Goal: Information Seeking & Learning: Find specific fact

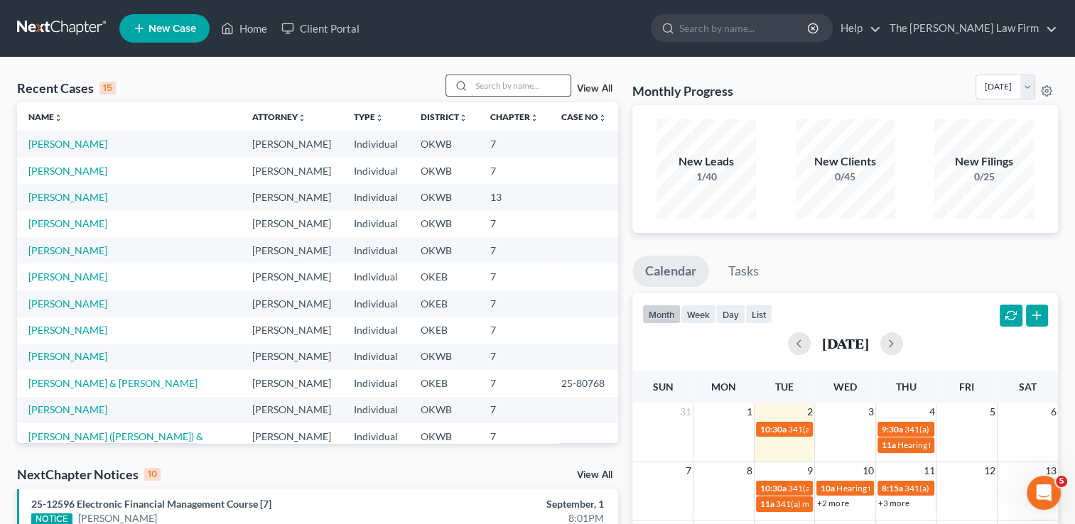
click at [500, 80] on input "search" at bounding box center [520, 85] width 99 height 21
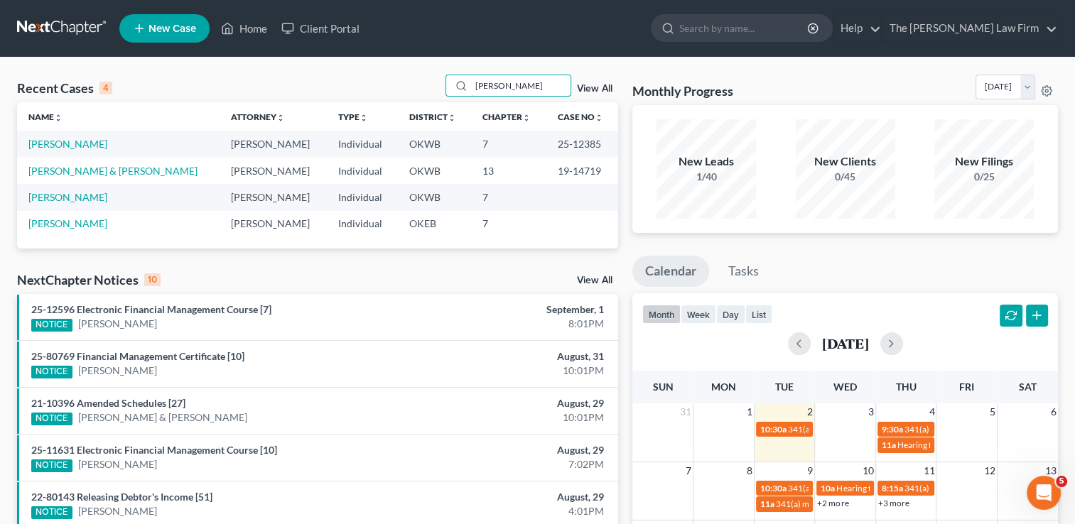
type input "[PERSON_NAME]"
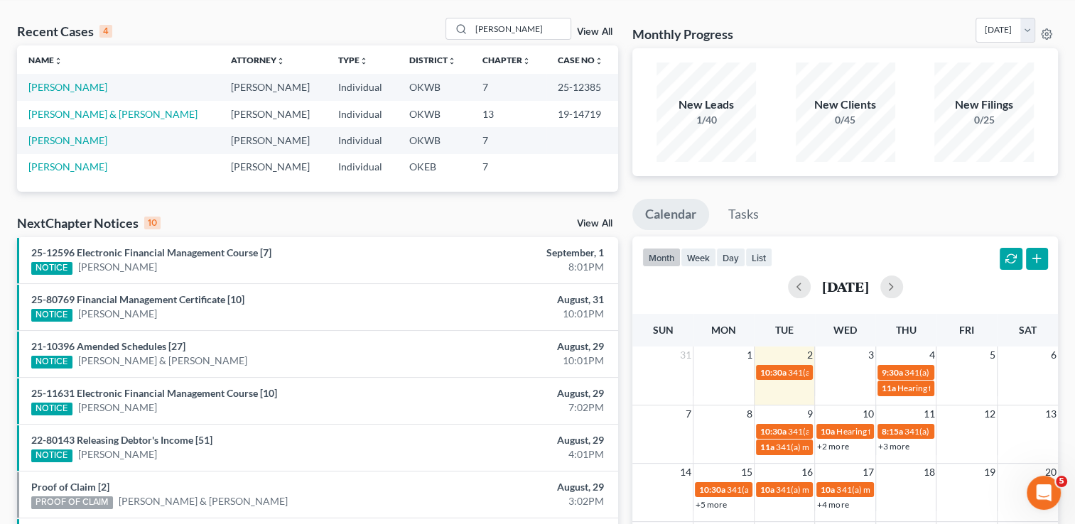
scroll to position [142, 0]
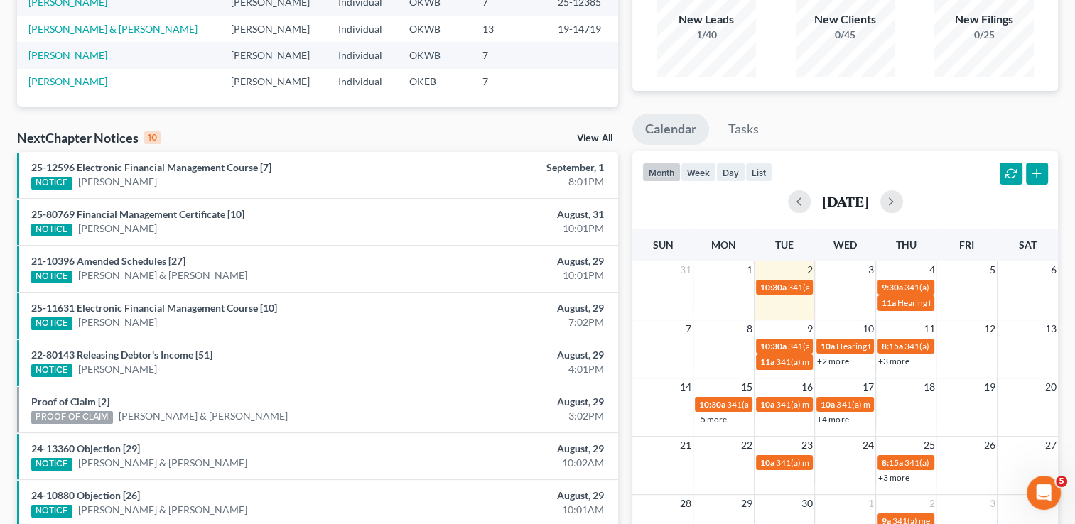
click at [598, 136] on link "View All" at bounding box center [595, 139] width 36 height 10
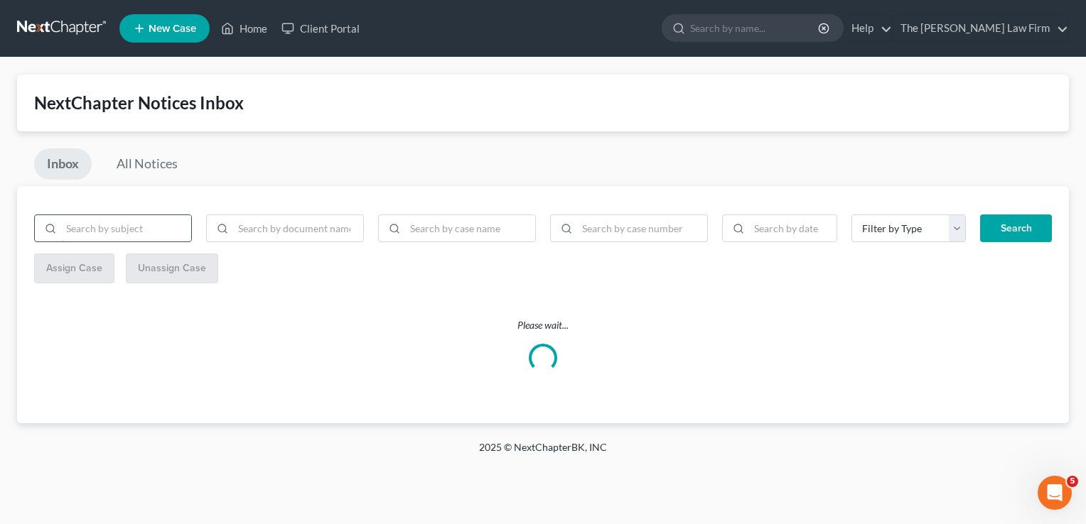
click at [145, 220] on input "search" at bounding box center [126, 228] width 130 height 27
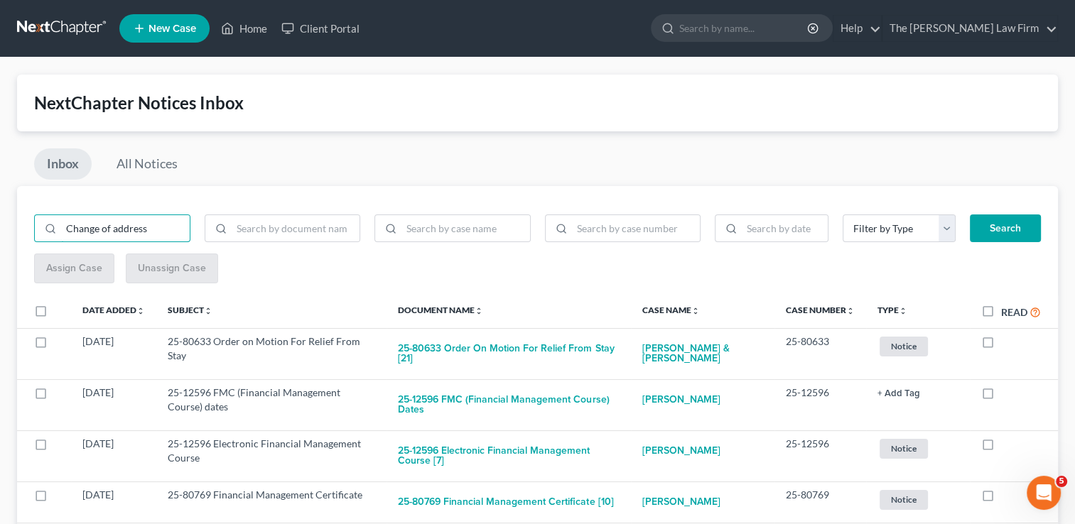
type input "Change of address"
click at [1016, 226] on button "Search" at bounding box center [1005, 229] width 71 height 28
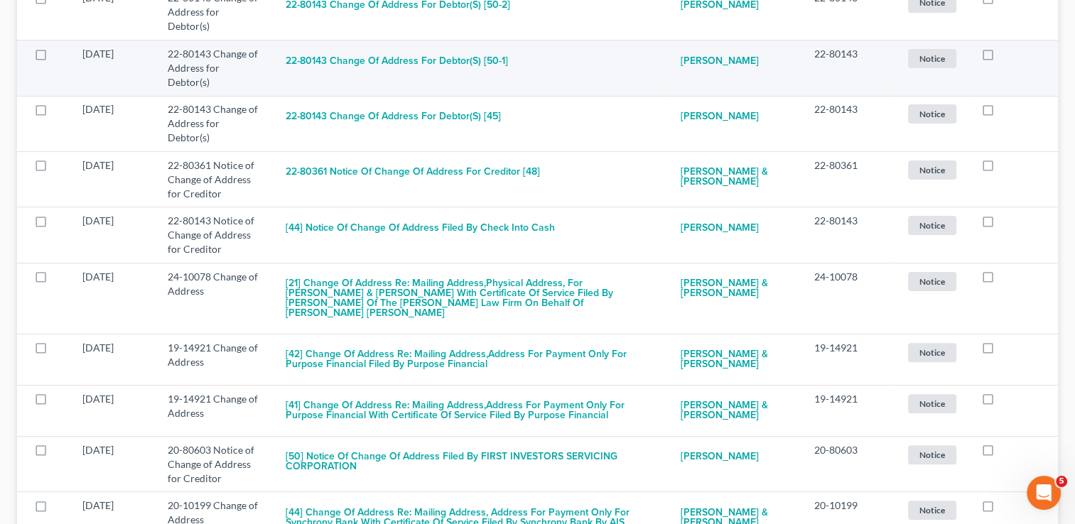
scroll to position [355, 0]
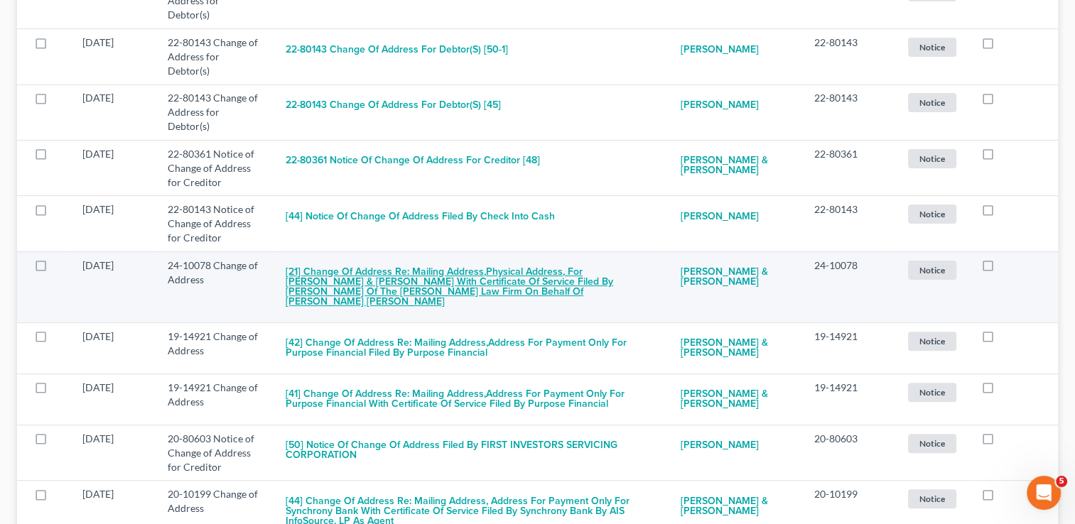
click at [460, 274] on button "[21] Change of Address re: Mailing Address,Physical Address, for [PERSON_NAME] …" at bounding box center [472, 288] width 372 height 58
checkbox input "true"
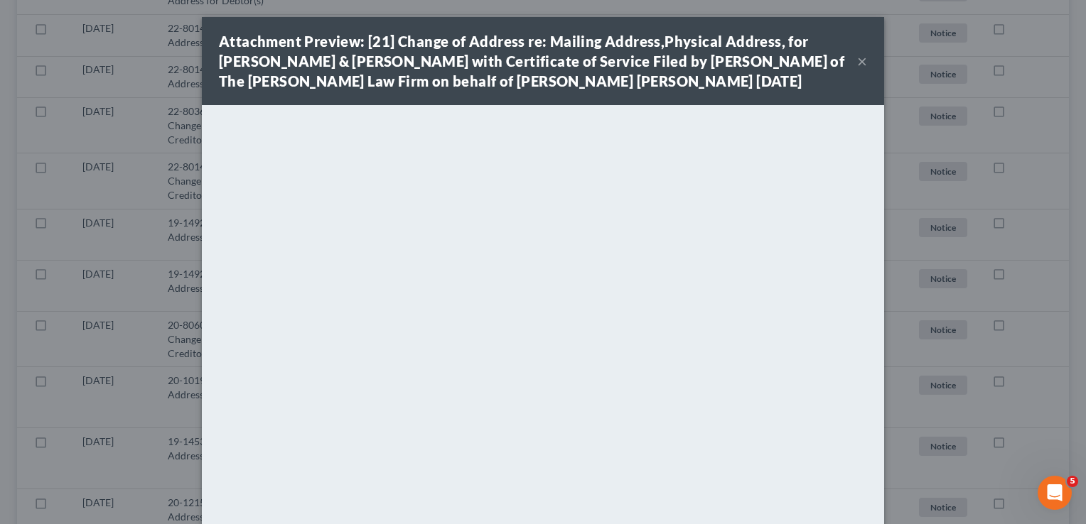
click at [654, 57] on strong "Attachment Preview: [21] Change of Address re: Mailing Address,Physical Address…" at bounding box center [531, 61] width 625 height 57
click at [857, 70] on button "×" at bounding box center [862, 61] width 10 height 17
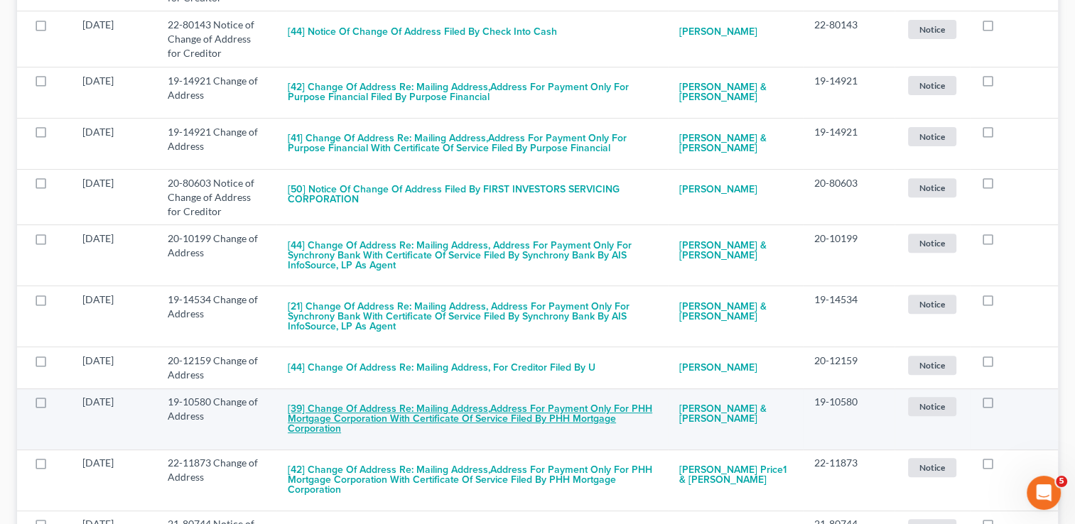
scroll to position [568, 0]
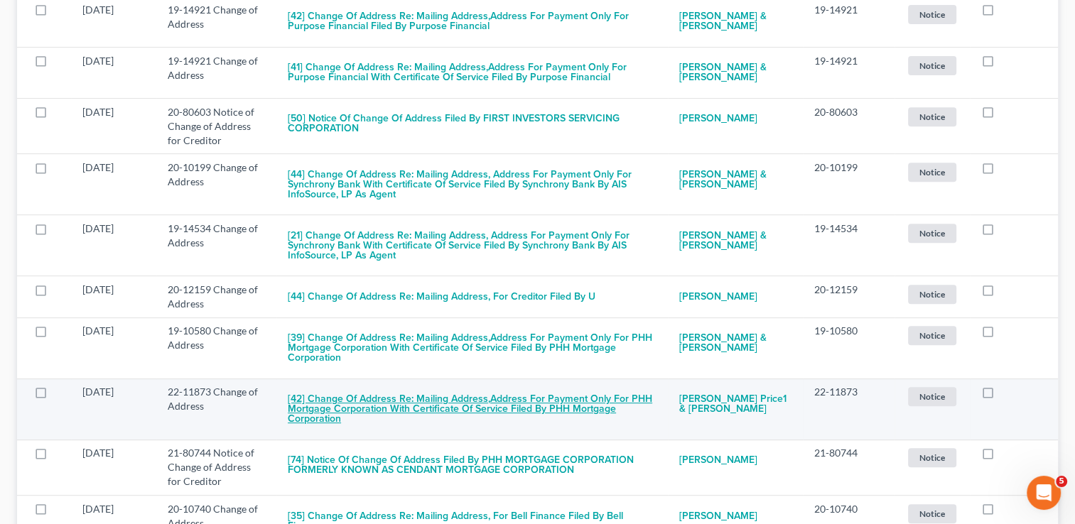
click at [506, 405] on button "[42] Change of Address re: Mailing Address,Address for Payment only for PHH Mor…" at bounding box center [472, 409] width 369 height 48
checkbox input "true"
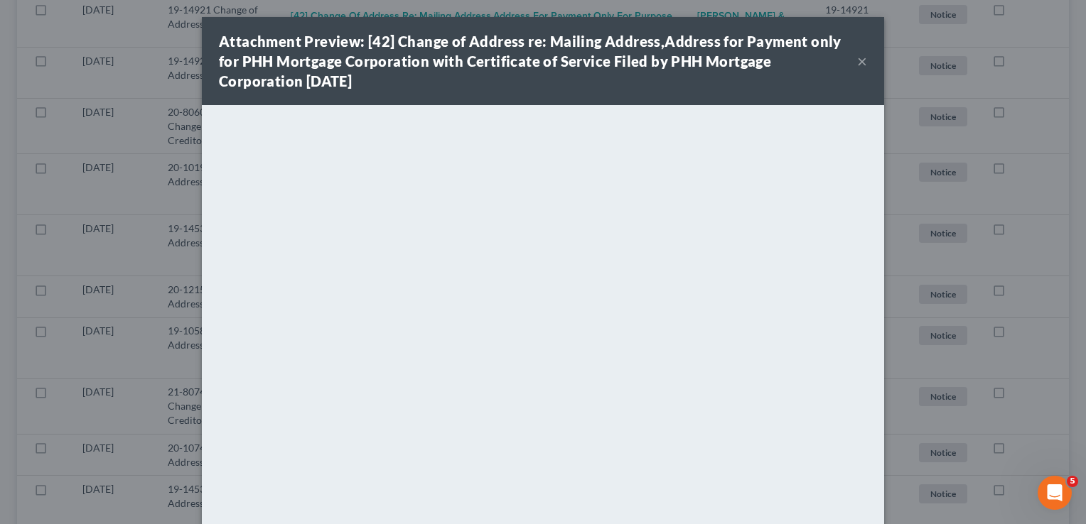
click at [857, 61] on button "×" at bounding box center [862, 61] width 10 height 17
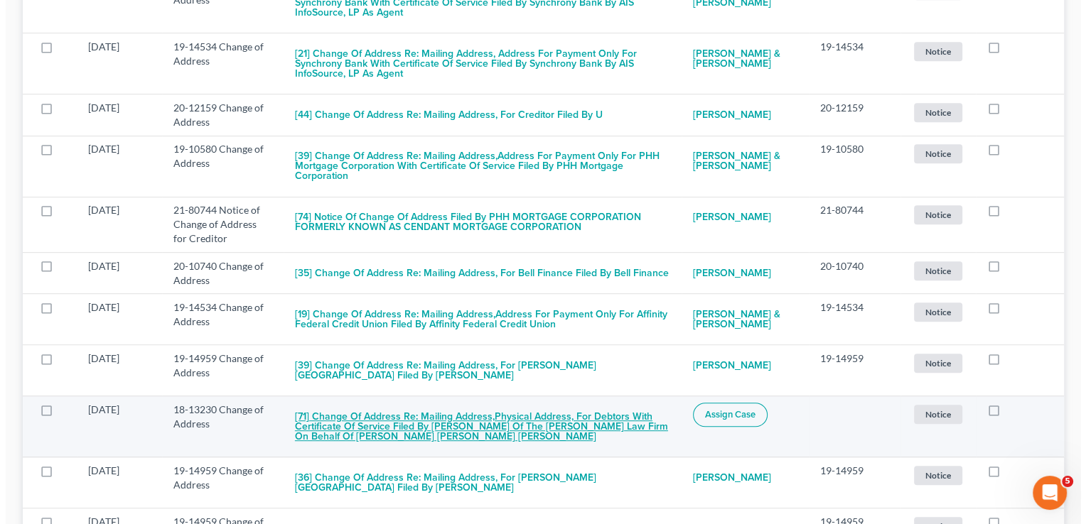
scroll to position [782, 0]
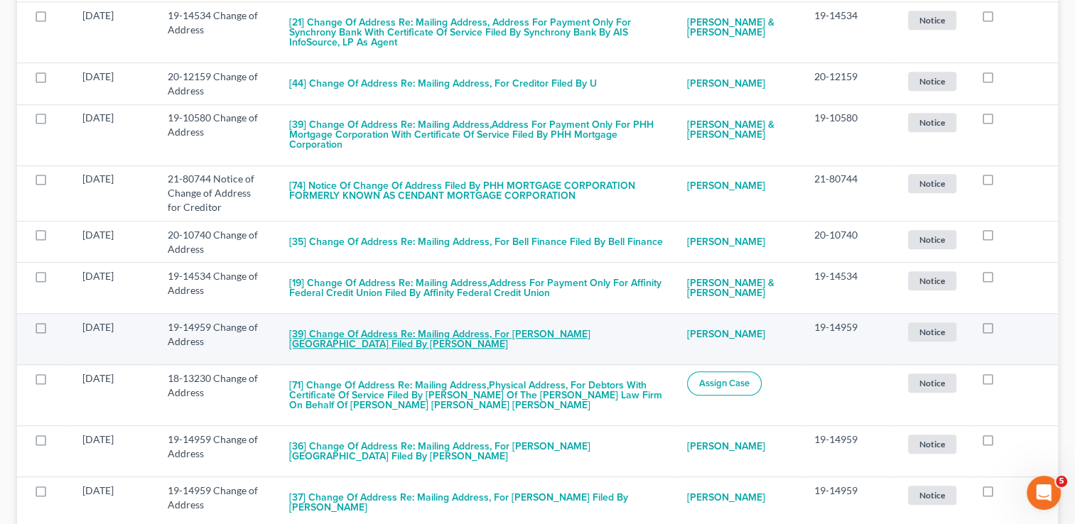
click at [416, 342] on button "[39] Change of Address re: Mailing Address, for [PERSON_NAME][GEOGRAPHIC_DATA] …" at bounding box center [476, 339] width 375 height 38
checkbox input "true"
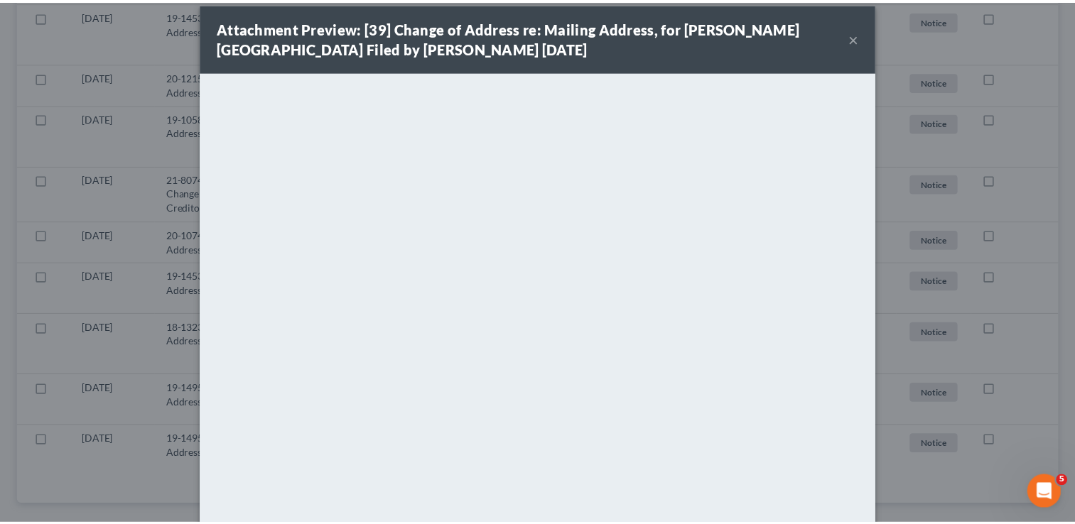
scroll to position [0, 0]
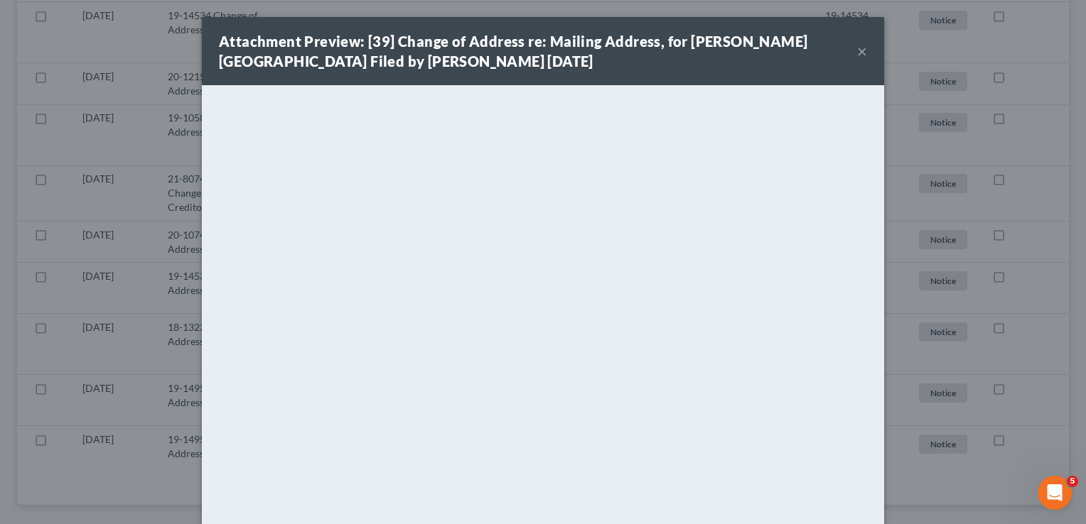
click at [857, 53] on button "×" at bounding box center [862, 51] width 10 height 17
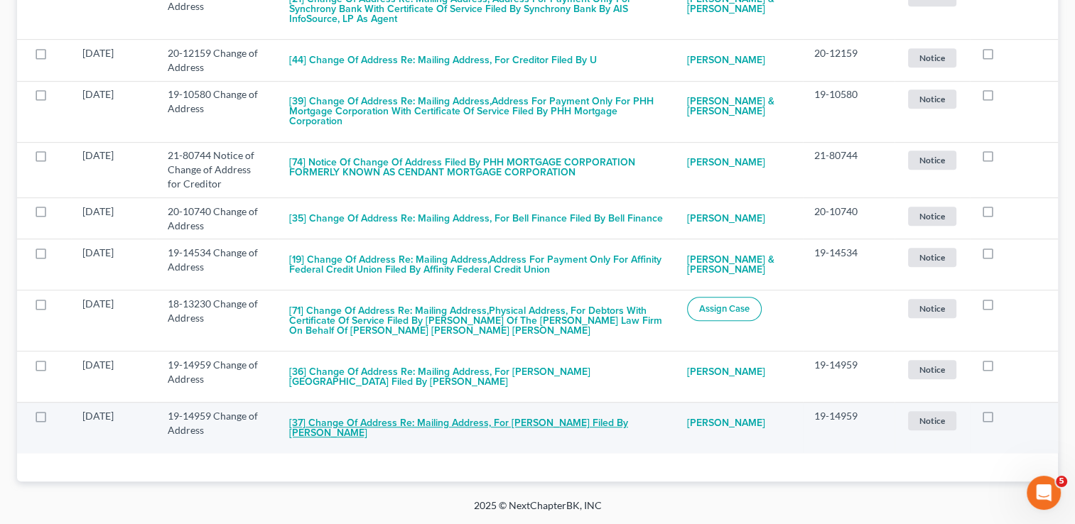
click at [367, 431] on button "[37] Change of Address re: Mailing Address, for [PERSON_NAME] Filed by [PERSON_…" at bounding box center [476, 428] width 375 height 38
checkbox input "true"
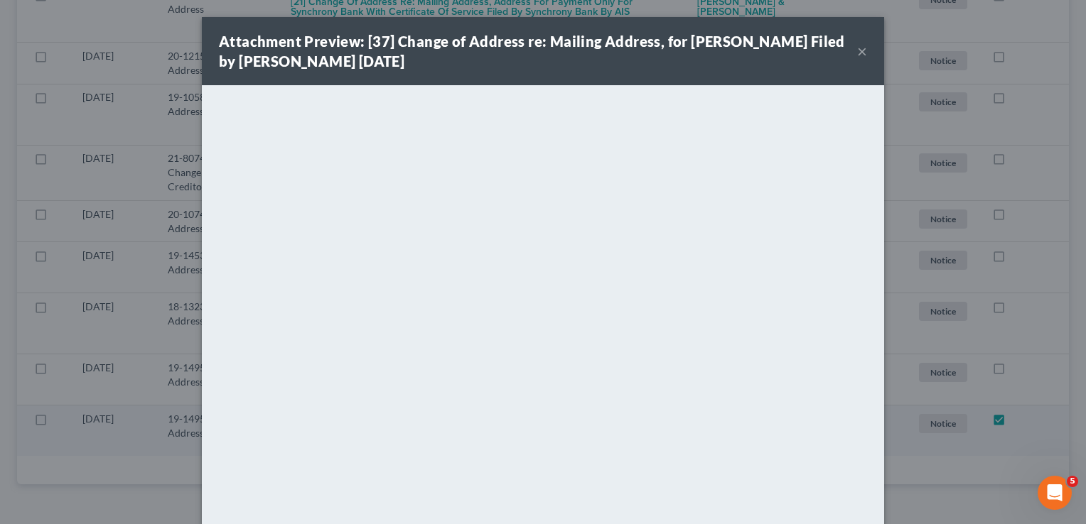
scroll to position [751, 0]
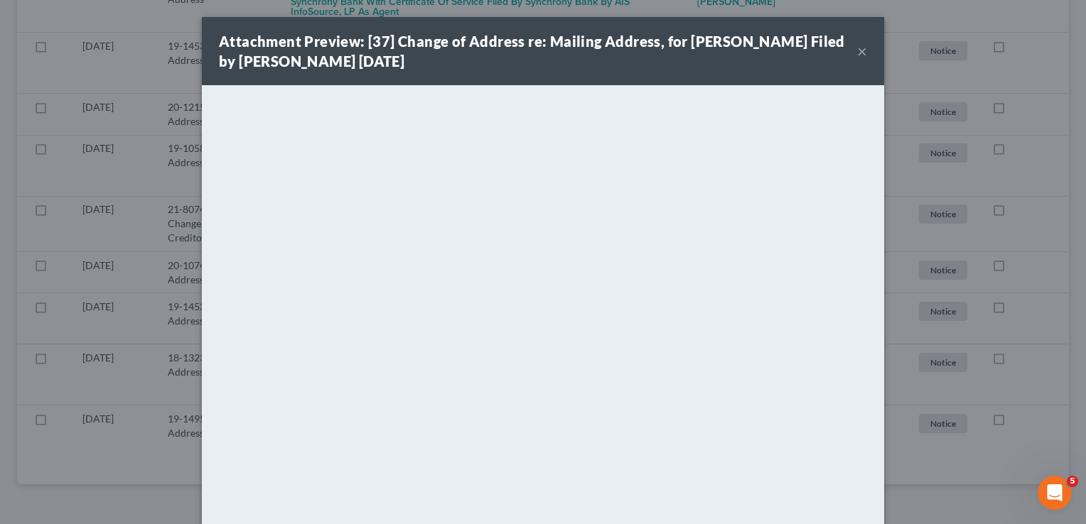
click at [857, 50] on button "×" at bounding box center [862, 51] width 10 height 17
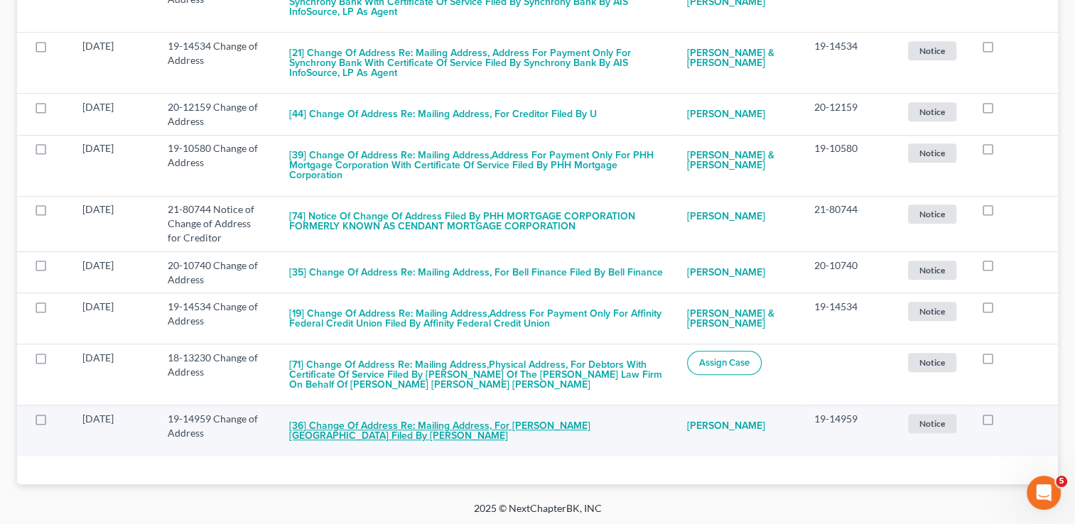
click at [413, 436] on button "[36] Change of Address re: Mailing Address, for [PERSON_NAME][GEOGRAPHIC_DATA] …" at bounding box center [476, 431] width 375 height 38
checkbox input "true"
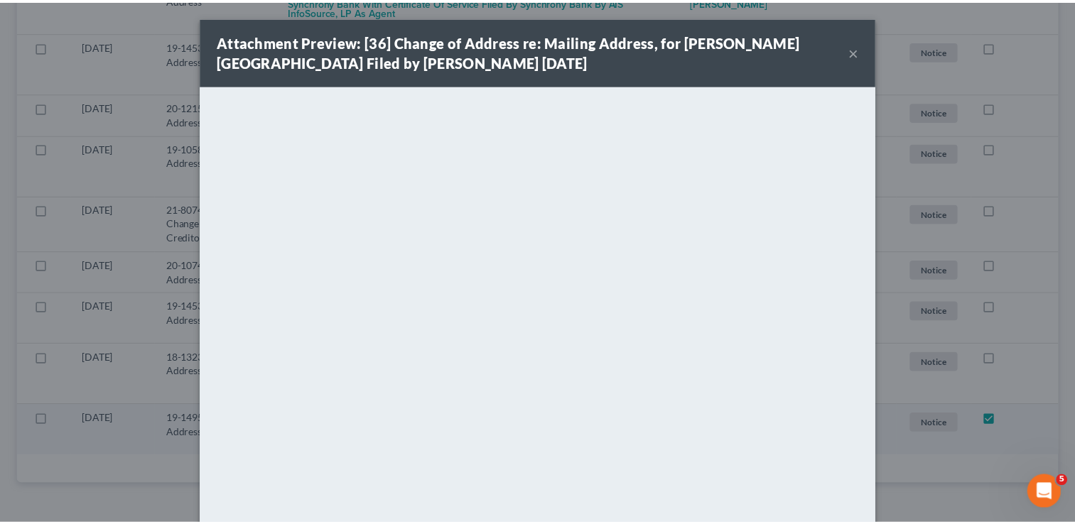
scroll to position [701, 0]
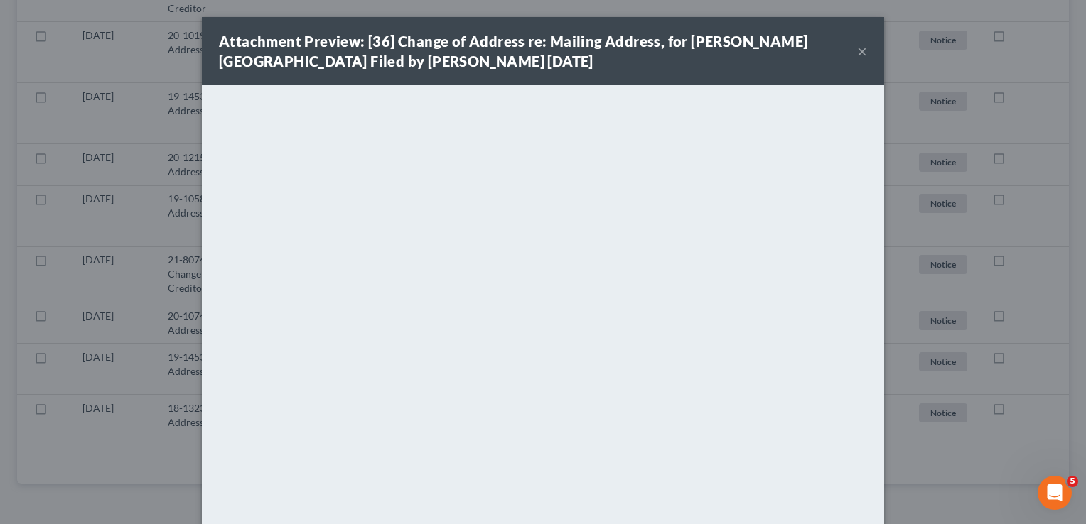
click at [858, 55] on button "×" at bounding box center [862, 51] width 10 height 17
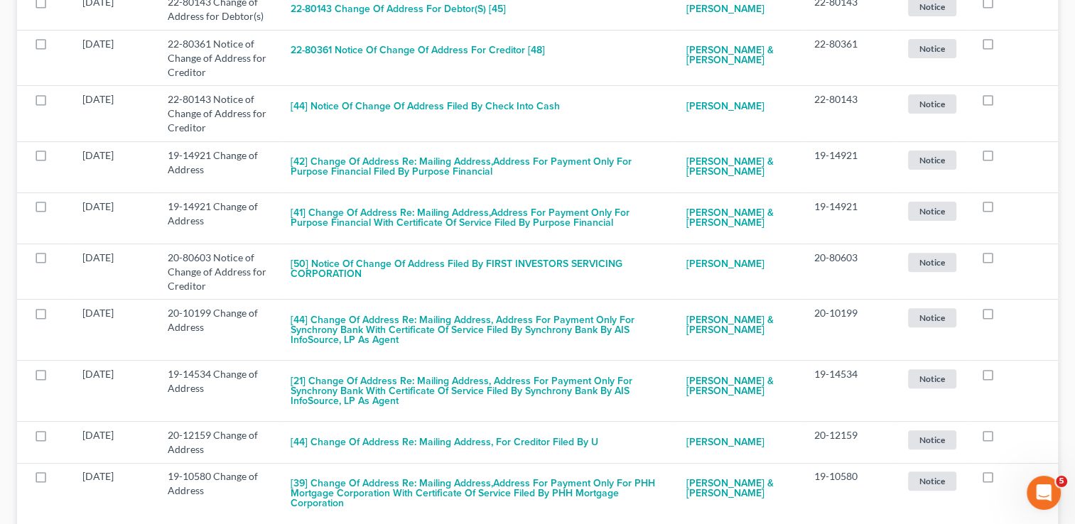
scroll to position [0, 0]
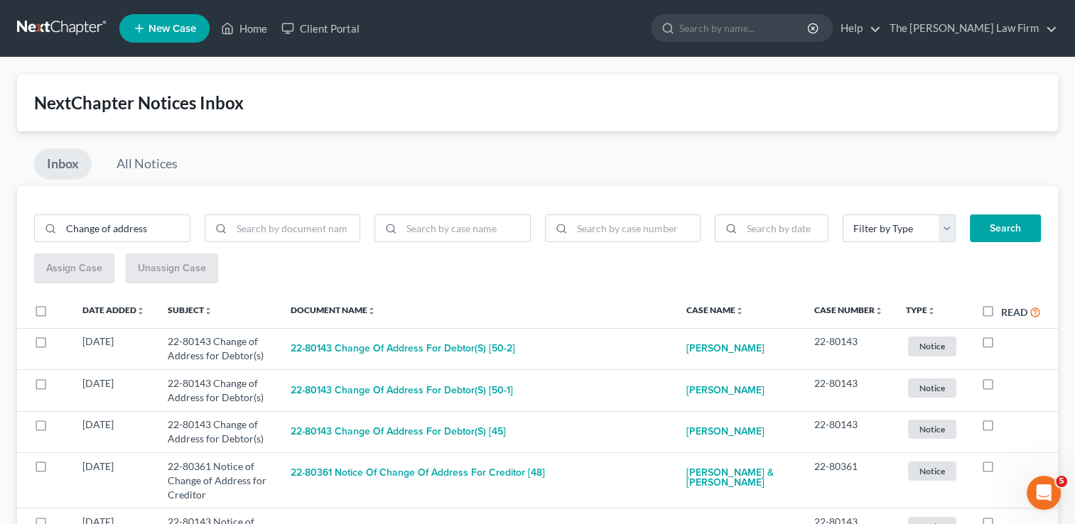
click at [57, 27] on link at bounding box center [62, 29] width 91 height 26
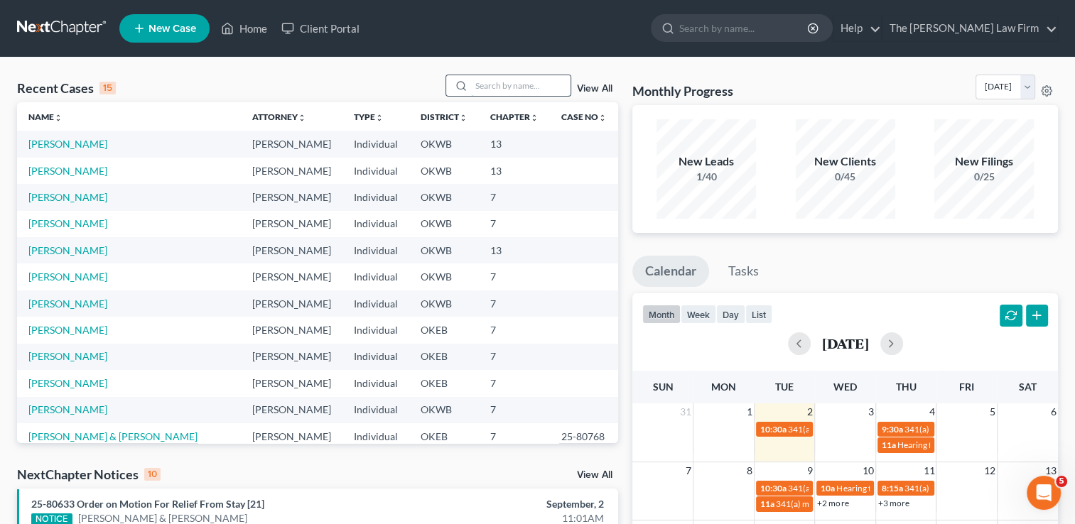
click at [498, 87] on input "search" at bounding box center [520, 85] width 99 height 21
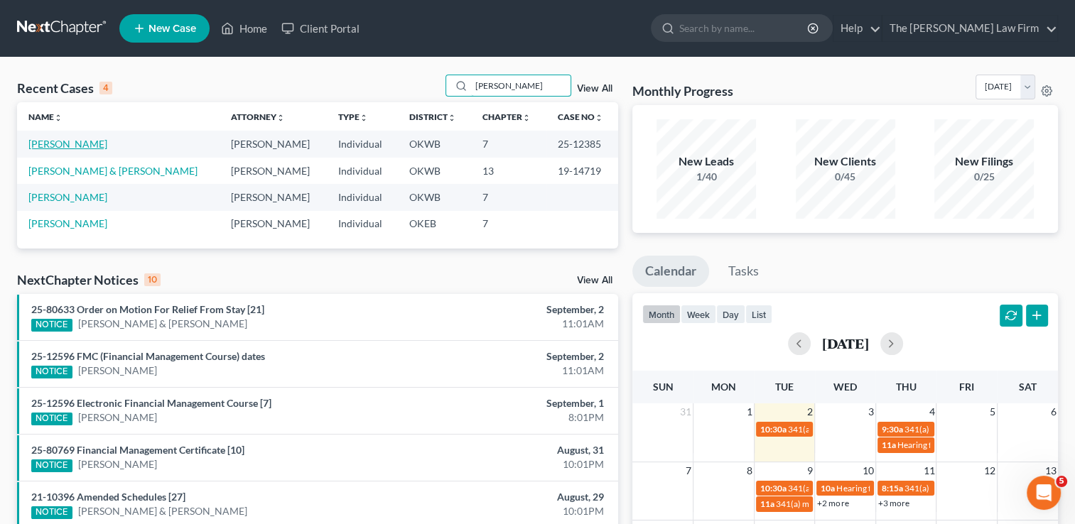
type input "[PERSON_NAME]"
click at [70, 144] on link "[PERSON_NAME]" at bounding box center [67, 144] width 79 height 12
select select "1"
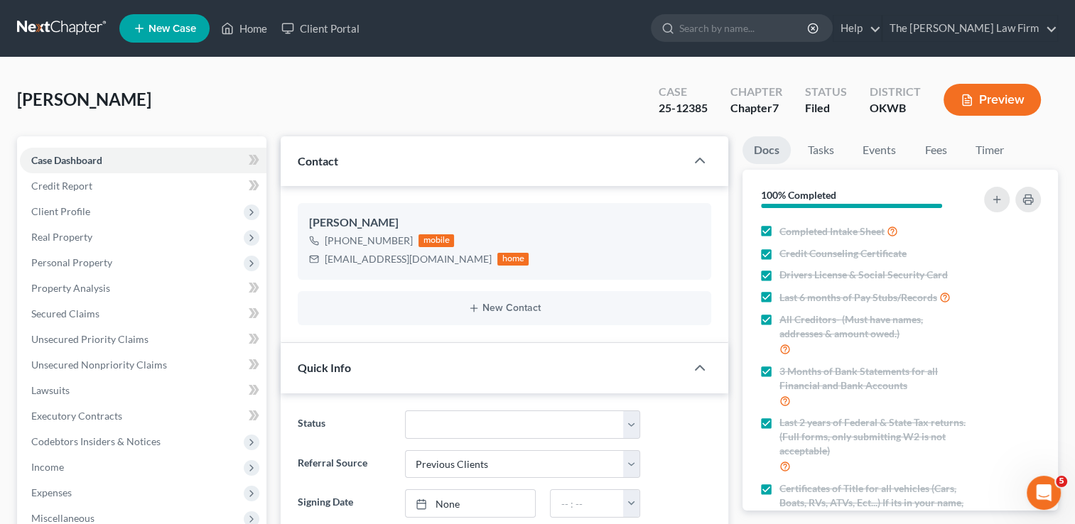
scroll to position [1179, 0]
drag, startPoint x: 324, startPoint y: 260, endPoint x: 421, endPoint y: 266, distance: 96.8
click at [421, 266] on div "tiffjwalker@gmail.com home" at bounding box center [419, 259] width 220 height 18
drag, startPoint x: 421, startPoint y: 266, endPoint x: 399, endPoint y: 260, distance: 22.7
copy div "tiffjwalker@gmail.com"
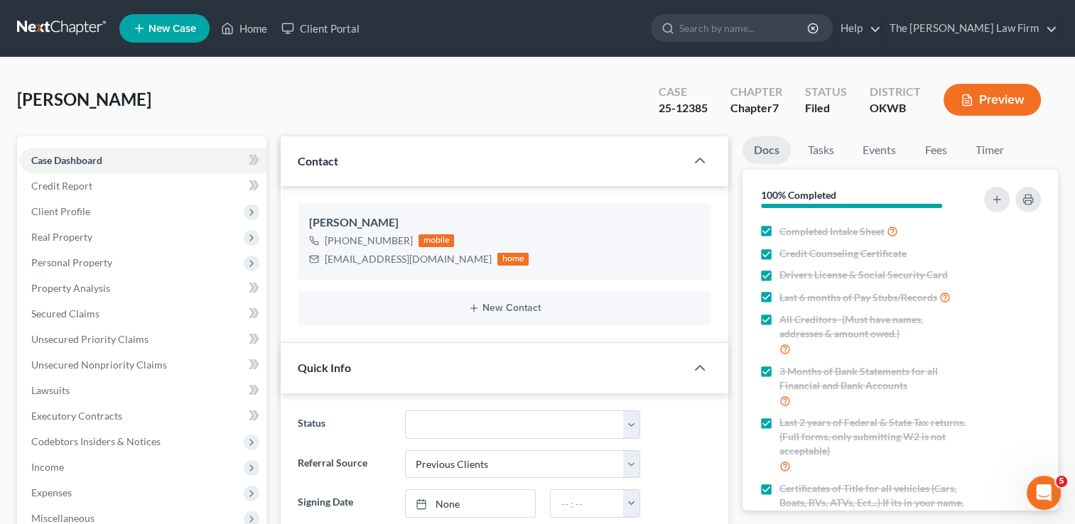
drag, startPoint x: 566, startPoint y: 94, endPoint x: 592, endPoint y: 80, distance: 29.6
click at [566, 93] on div "Walker, Tiffany Upgraded Case 25-12385 Chapter Chapter 7 Status Filed District …" at bounding box center [537, 106] width 1041 height 62
drag, startPoint x: 324, startPoint y: 257, endPoint x: 419, endPoint y: 268, distance: 95.8
click at [419, 268] on div "tiffjwalker@gmail.com home" at bounding box center [419, 259] width 220 height 18
drag, startPoint x: 419, startPoint y: 268, endPoint x: 387, endPoint y: 260, distance: 33.6
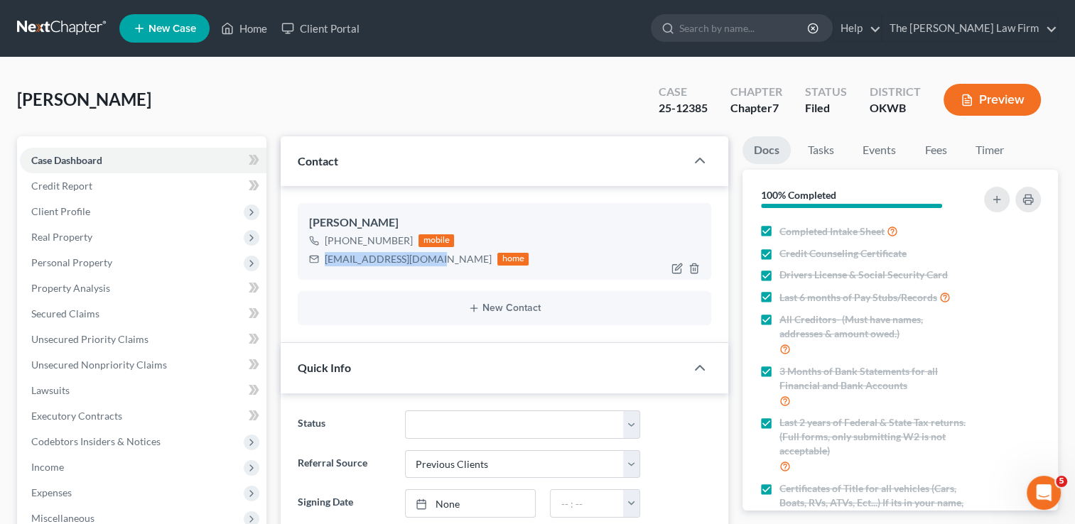
copy div "tiffjwalker@gmail.com"
click at [494, 86] on div "Walker, Tiffany Upgraded Case 25-12385 Chapter Chapter 7 Status Filed District …" at bounding box center [537, 106] width 1041 height 62
